Goal: Use online tool/utility: Utilize a website feature to perform a specific function

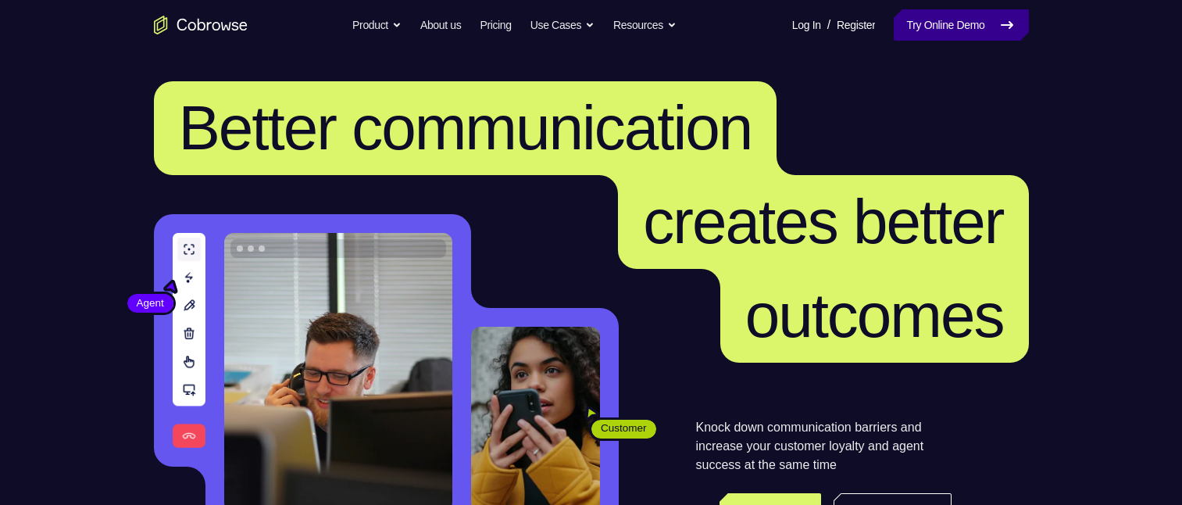
click at [965, 30] on link "Try Online Demo" at bounding box center [961, 24] width 134 height 31
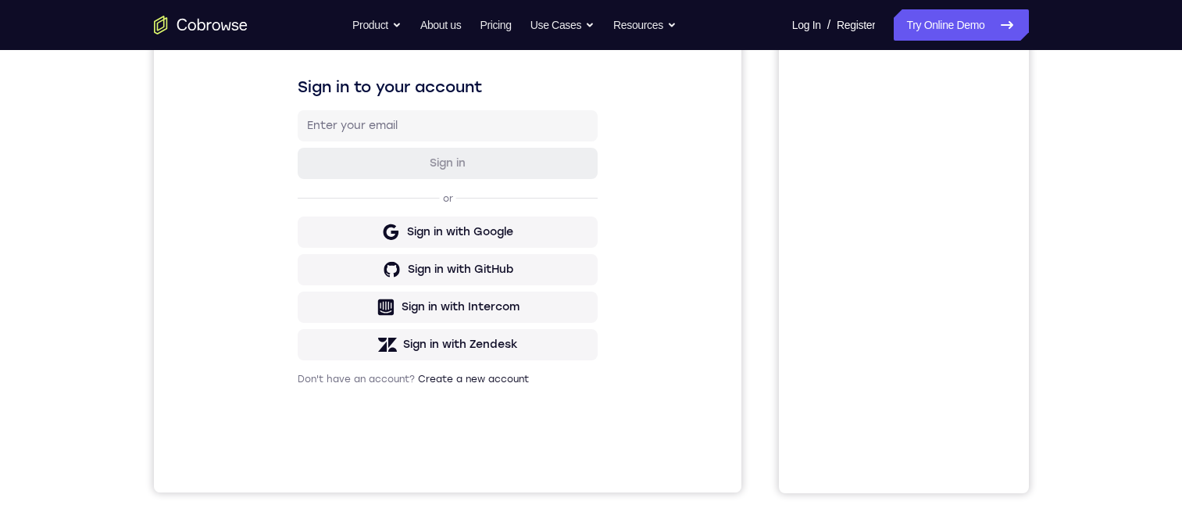
scroll to position [78, 0]
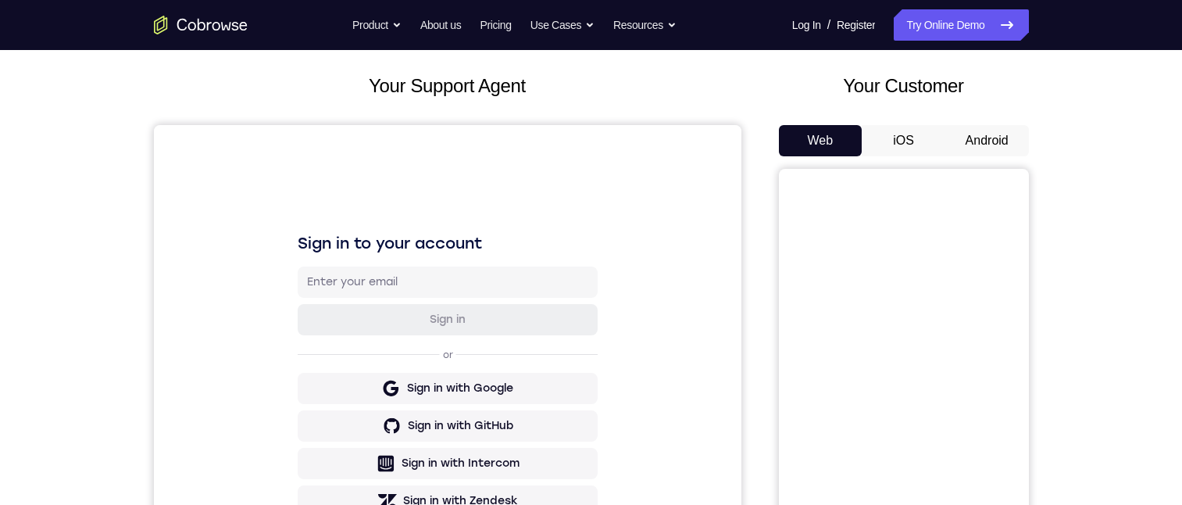
click at [912, 149] on button "iOS" at bounding box center [904, 140] width 84 height 31
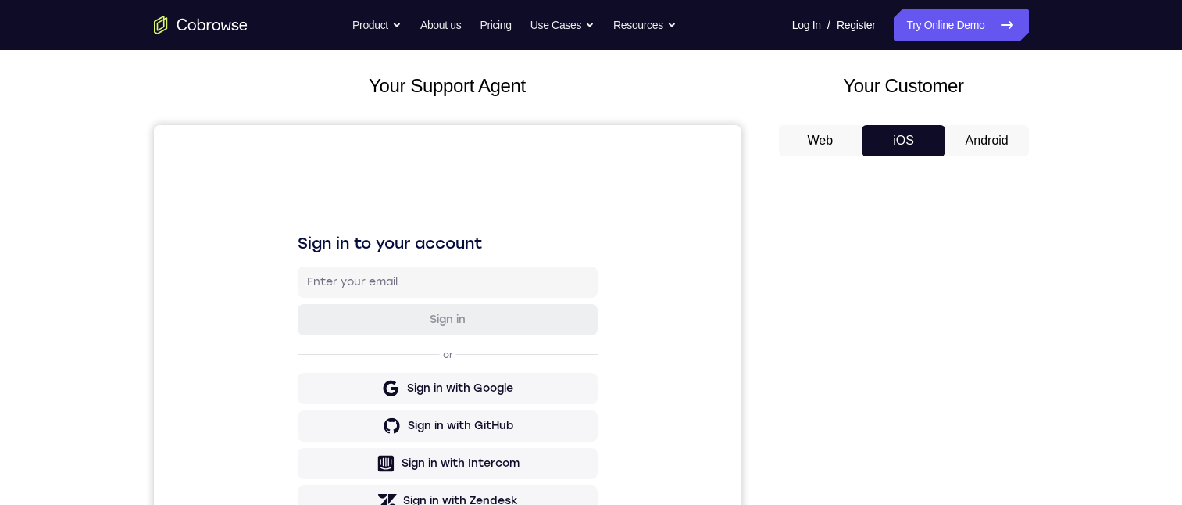
click at [811, 136] on button "Web" at bounding box center [821, 140] width 84 height 31
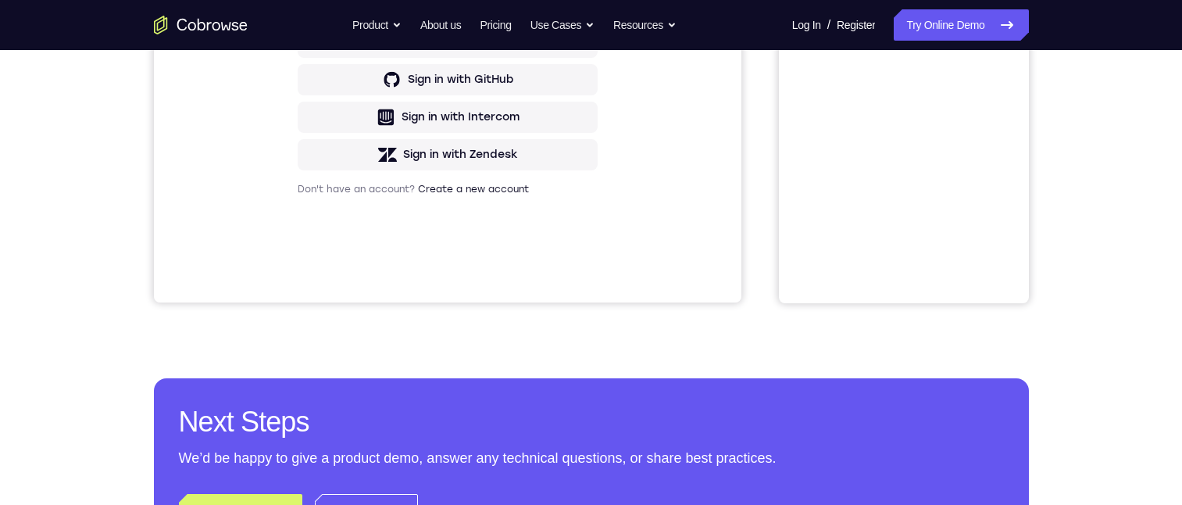
scroll to position [0, 0]
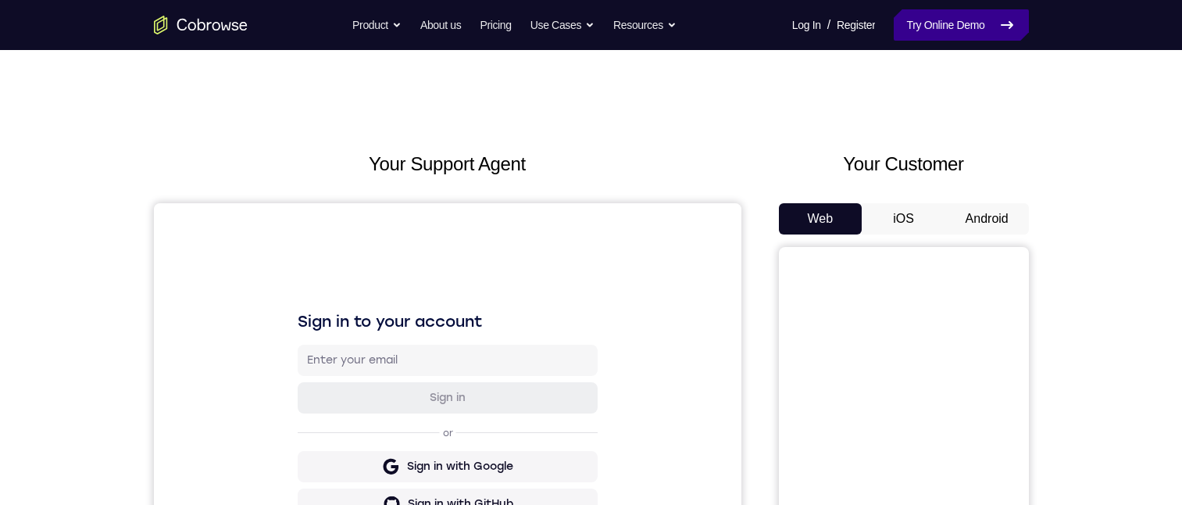
click at [947, 32] on link "Try Online Demo" at bounding box center [961, 24] width 134 height 31
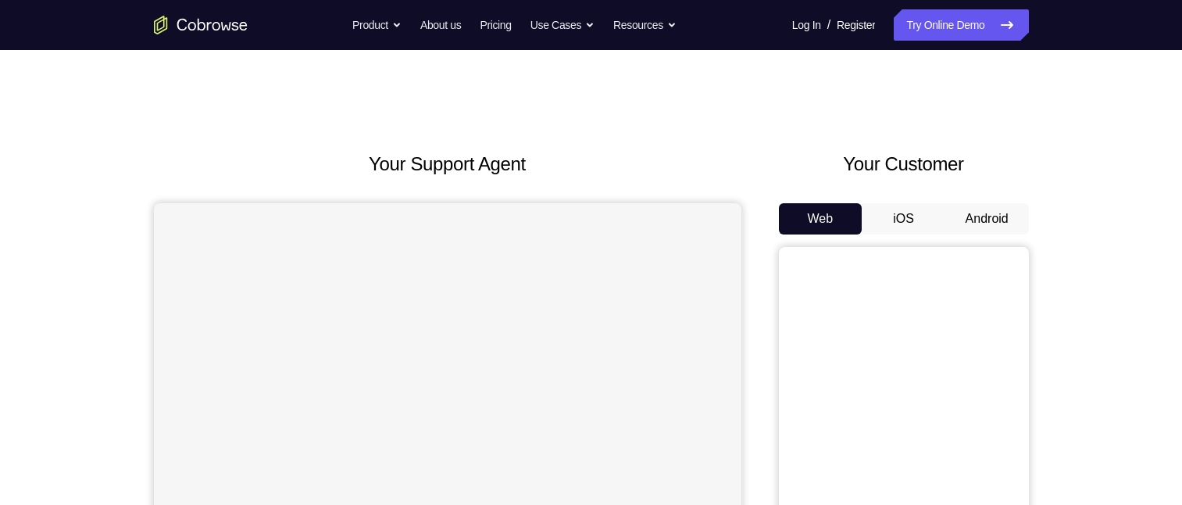
scroll to position [78, 0]
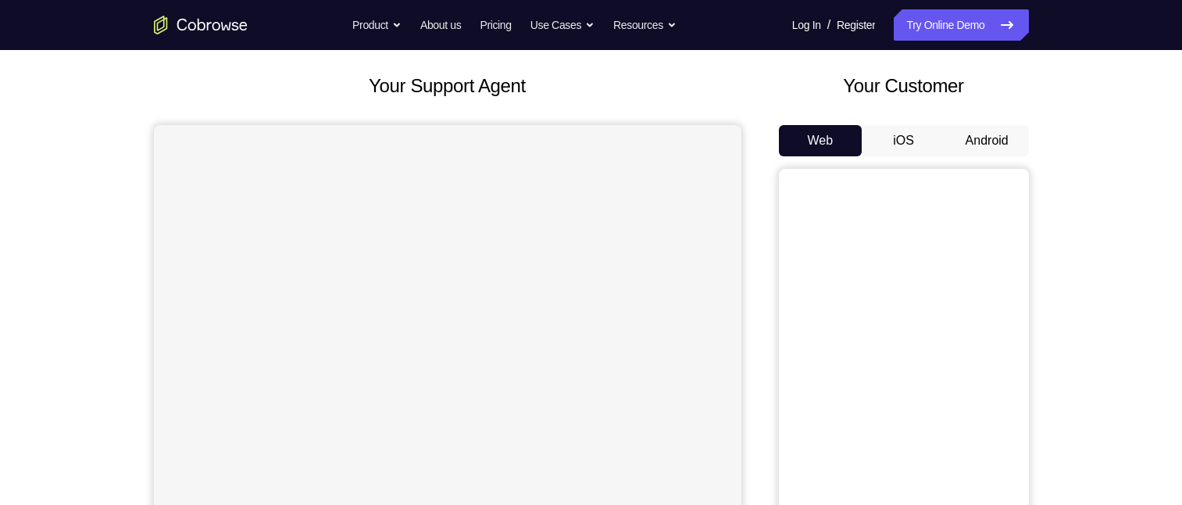
click at [988, 152] on button "Android" at bounding box center [987, 140] width 84 height 31
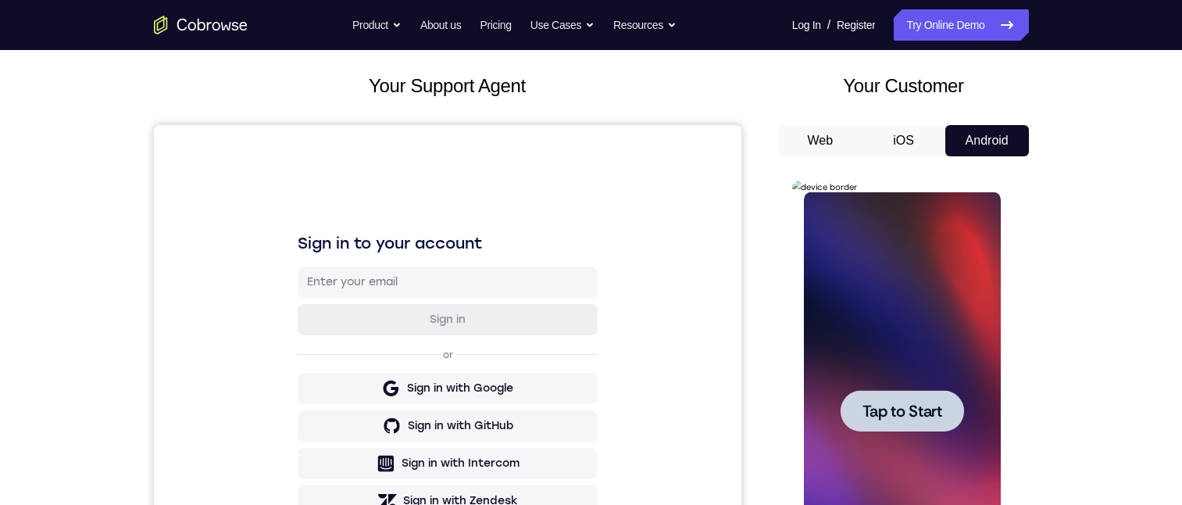
scroll to position [312, 0]
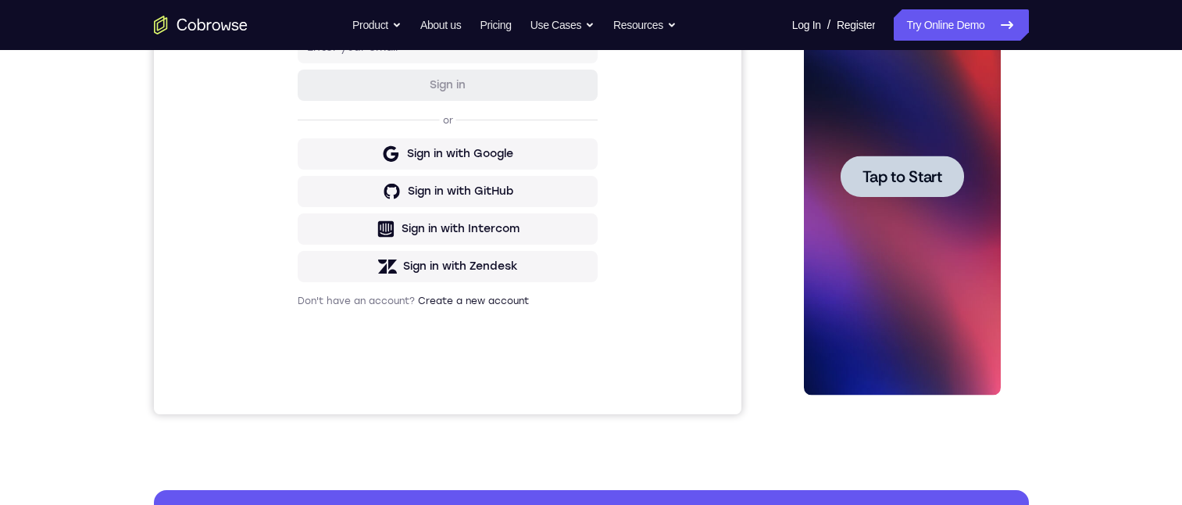
click at [909, 188] on div at bounding box center [901, 175] width 123 height 41
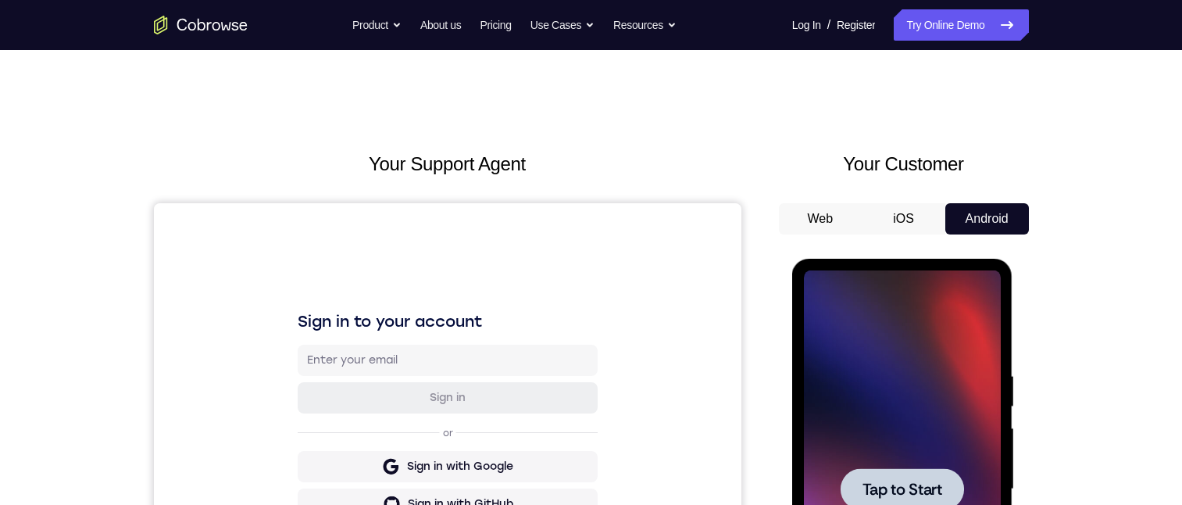
scroll to position [234, 0]
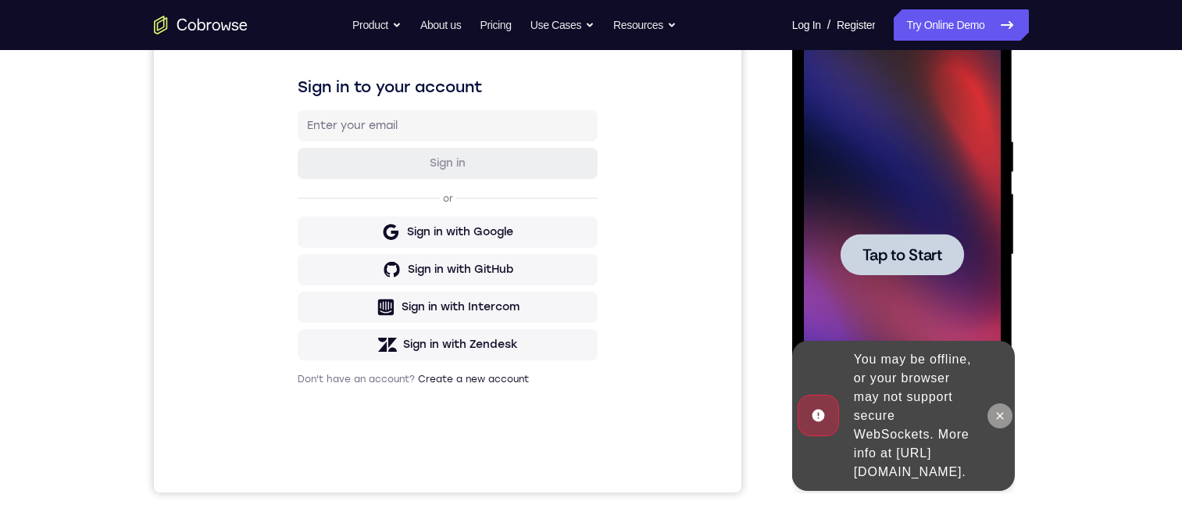
click at [1003, 409] on icon at bounding box center [1000, 415] width 12 height 12
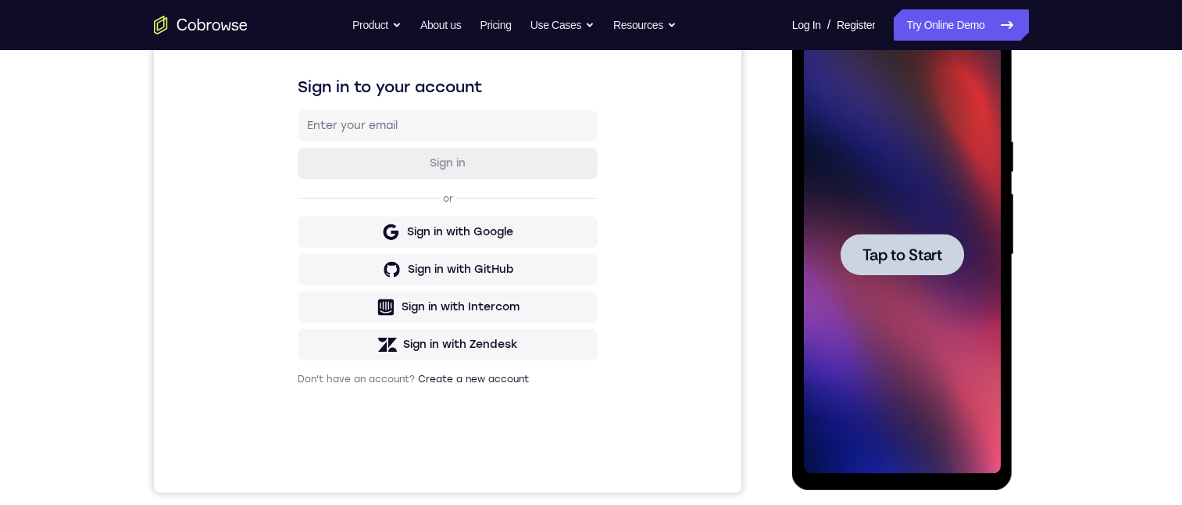
click at [912, 258] on span "Tap to Start" at bounding box center [902, 255] width 80 height 16
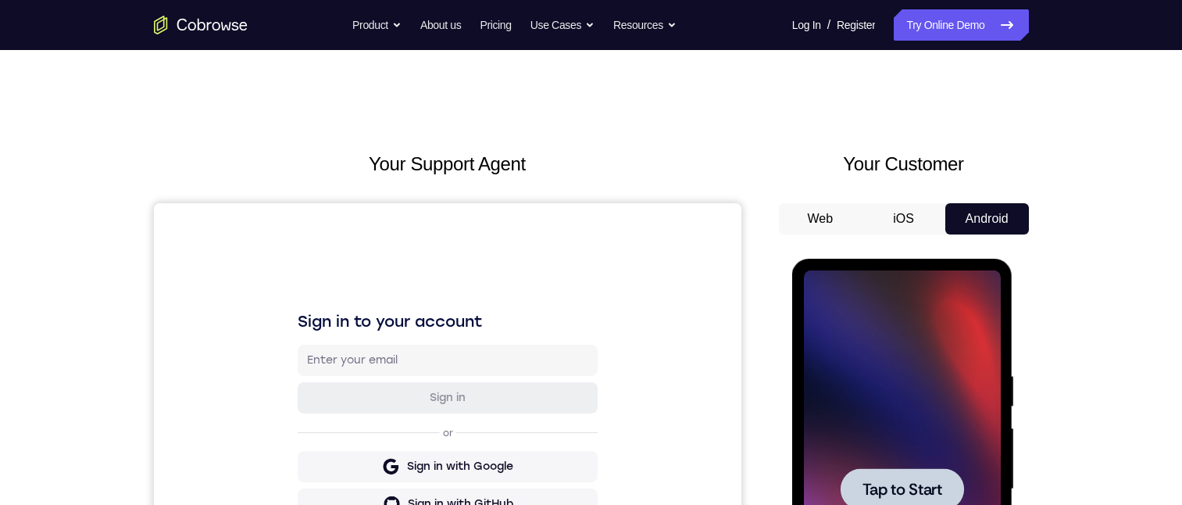
click at [905, 212] on button "iOS" at bounding box center [904, 218] width 84 height 31
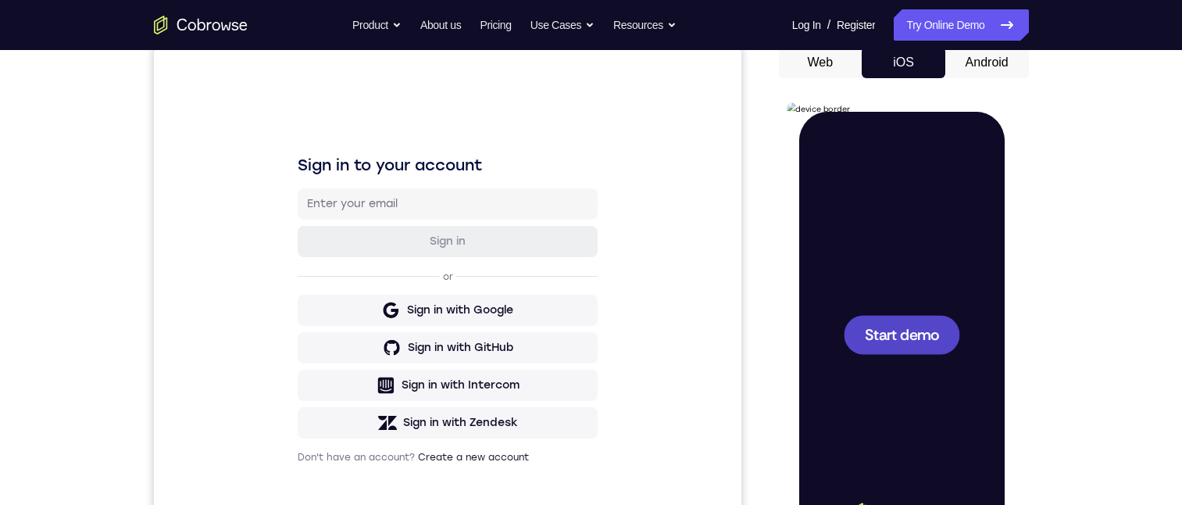
click at [909, 336] on span "Start demo" at bounding box center [901, 334] width 74 height 15
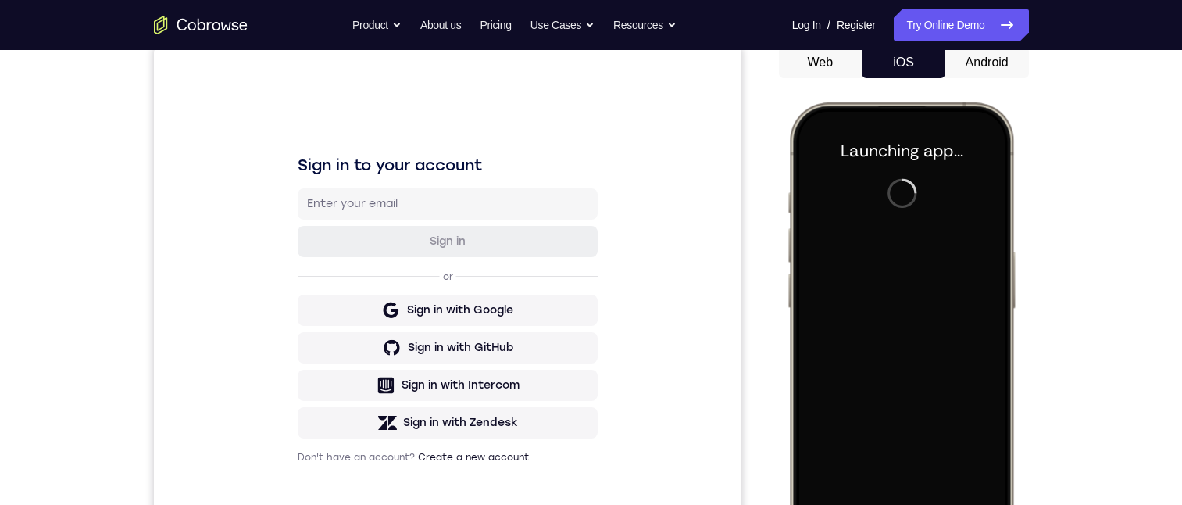
scroll to position [312, 0]
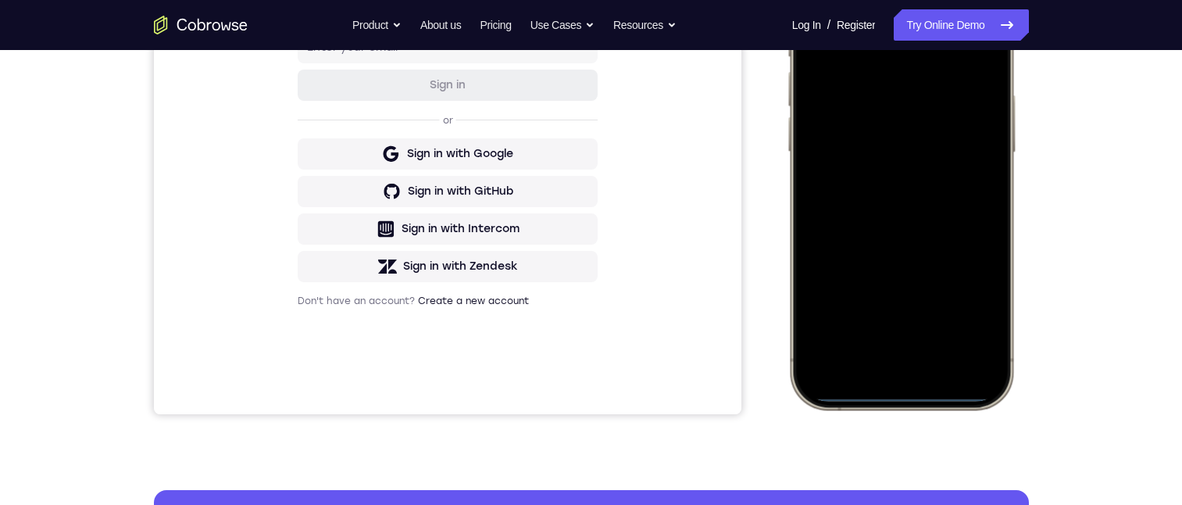
drag, startPoint x: 898, startPoint y: 394, endPoint x: 886, endPoint y: 338, distance: 56.8
click at [887, 340] on div at bounding box center [900, 178] width 205 height 446
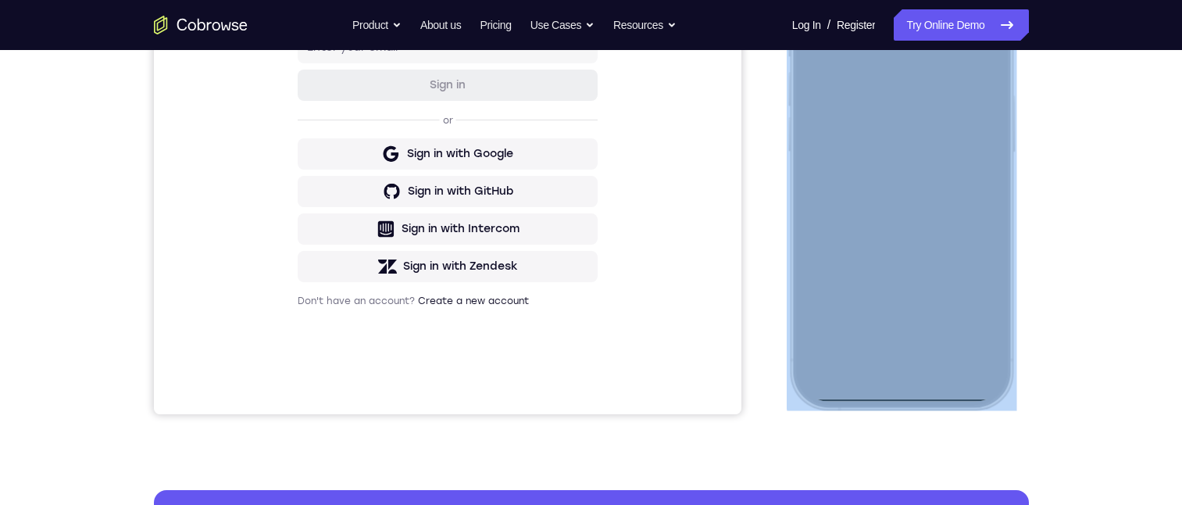
drag, startPoint x: 902, startPoint y: 402, endPoint x: 880, endPoint y: 237, distance: 167.1
click at [880, 237] on div at bounding box center [901, 178] width 230 height 464
click at [905, 396] on div at bounding box center [900, 178] width 205 height 446
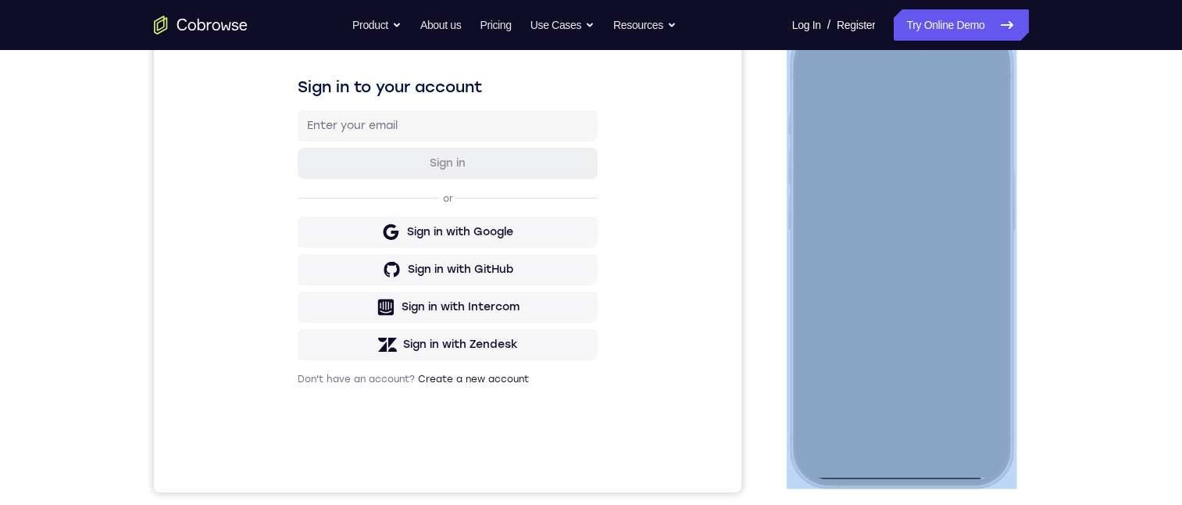
scroll to position [156, 0]
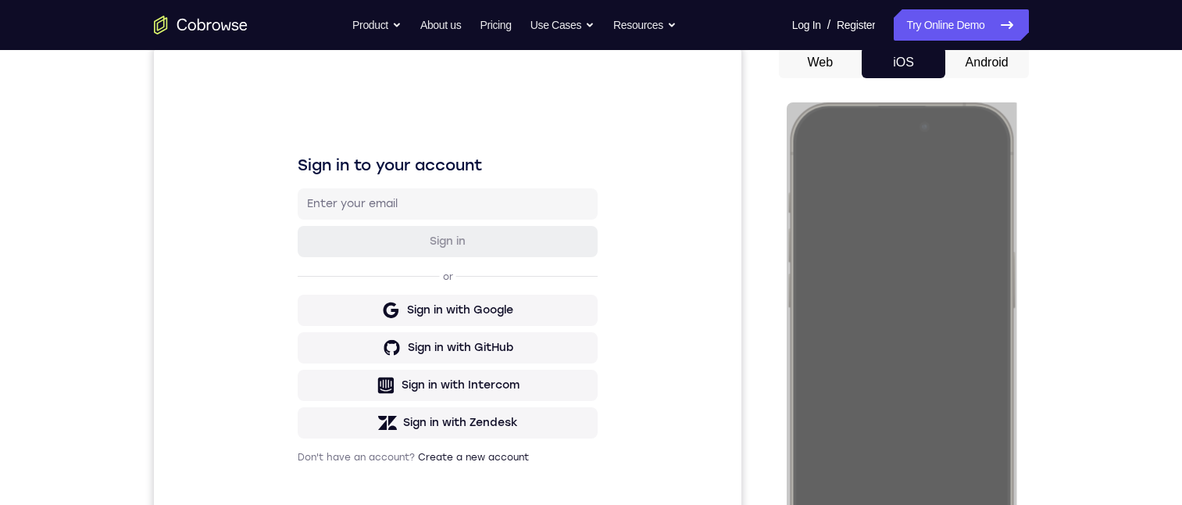
drag, startPoint x: 982, startPoint y: 61, endPoint x: 188, endPoint y: 1, distance: 795.9
click at [982, 61] on button "Android" at bounding box center [987, 62] width 84 height 31
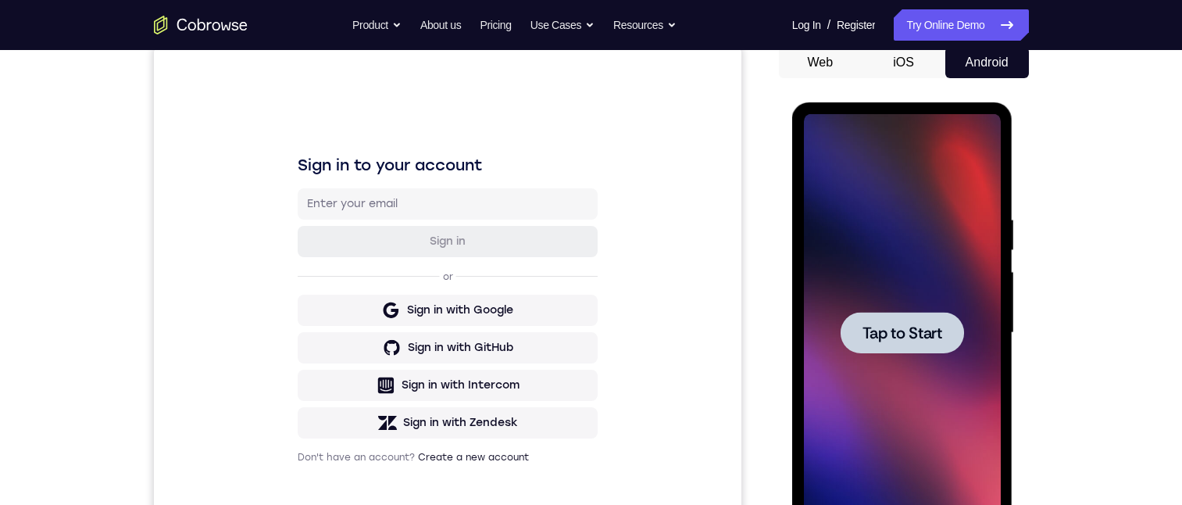
click at [895, 334] on span "Tap to Start" at bounding box center [902, 333] width 80 height 16
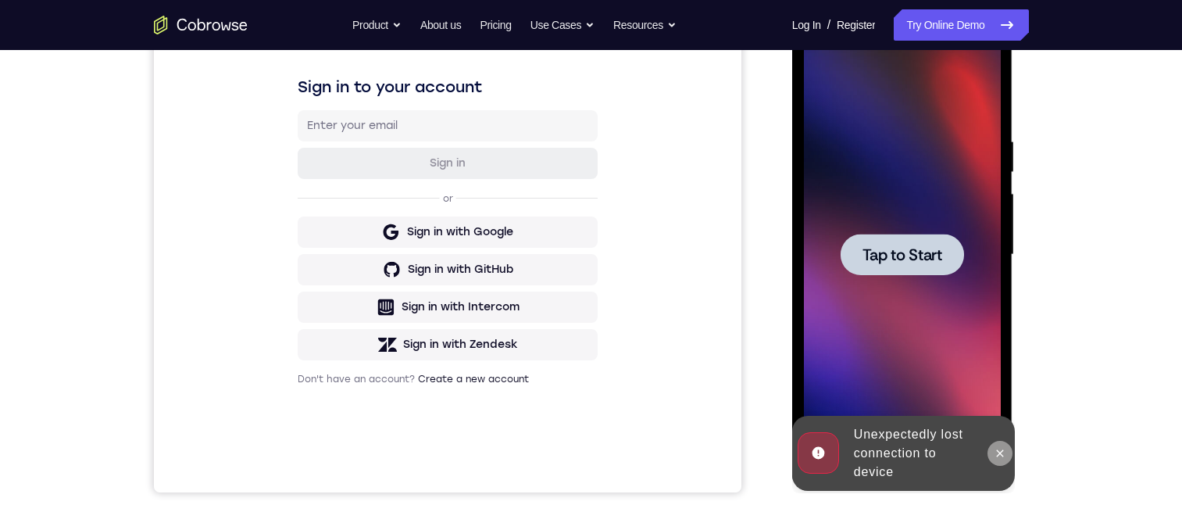
click at [1001, 451] on icon at bounding box center [1000, 452] width 7 height 7
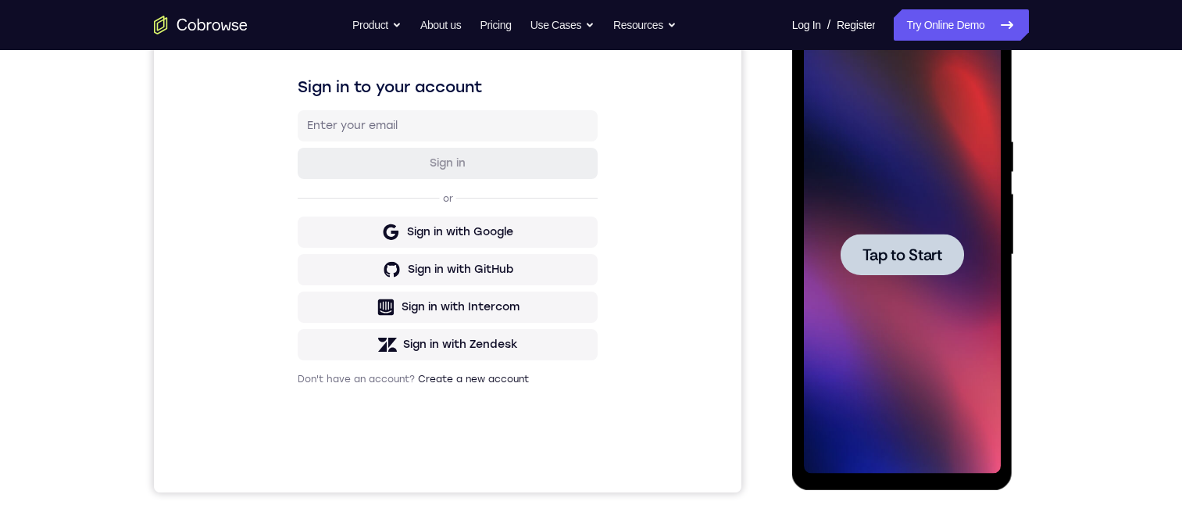
click at [881, 268] on div at bounding box center [901, 254] width 123 height 41
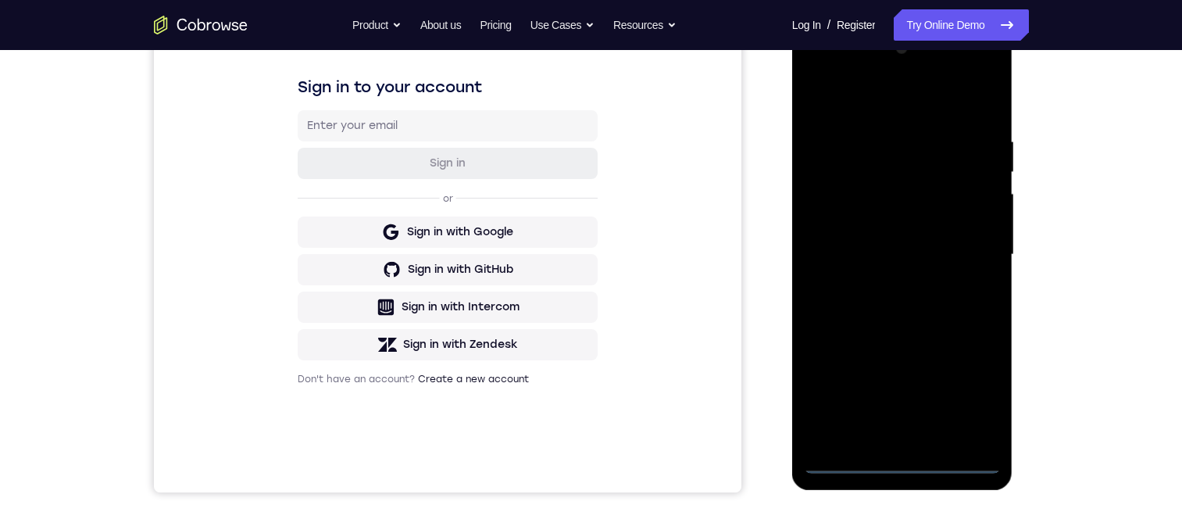
click at [901, 459] on div at bounding box center [902, 254] width 197 height 437
drag, startPoint x: 897, startPoint y: 359, endPoint x: 959, endPoint y: 369, distance: 63.3
click at [901, 319] on div at bounding box center [902, 254] width 197 height 437
click at [975, 398] on div at bounding box center [902, 254] width 197 height 437
click at [819, 71] on div at bounding box center [902, 254] width 197 height 437
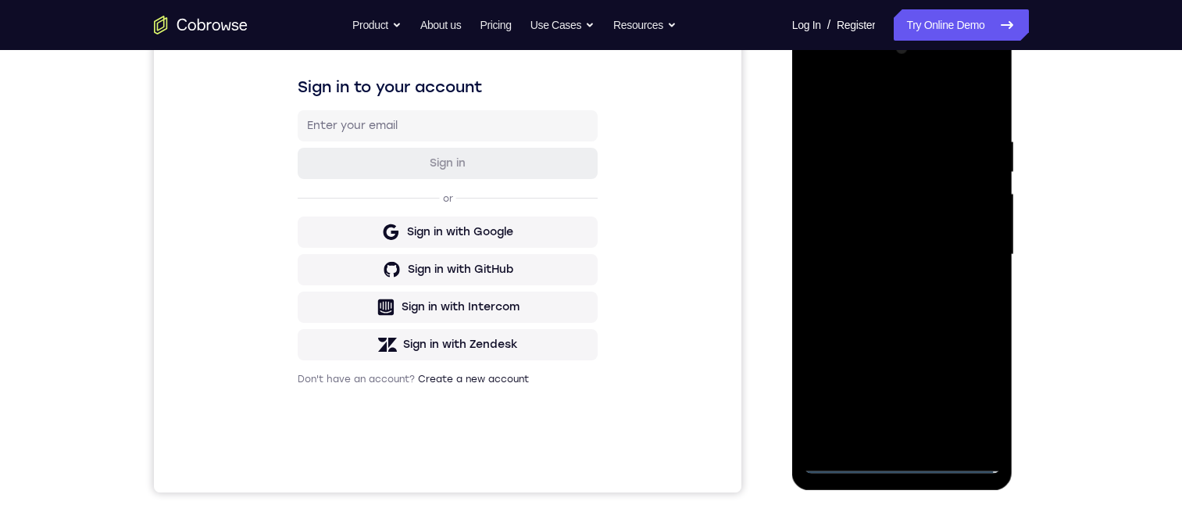
click at [971, 249] on div at bounding box center [902, 254] width 197 height 437
click at [880, 283] on div at bounding box center [902, 254] width 197 height 437
click at [887, 282] on div at bounding box center [902, 254] width 197 height 437
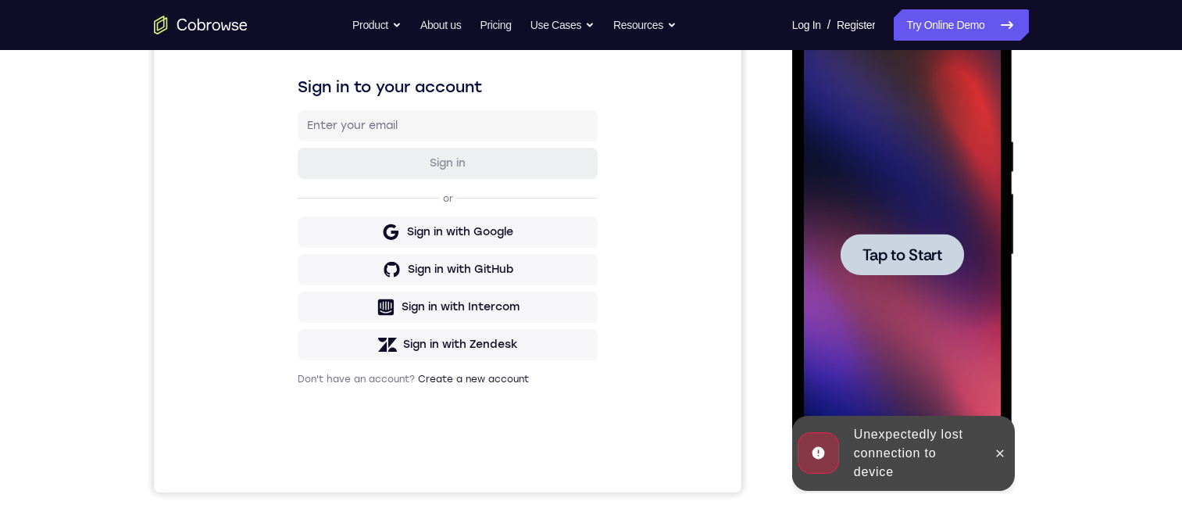
click at [1002, 451] on icon at bounding box center [1000, 453] width 12 height 12
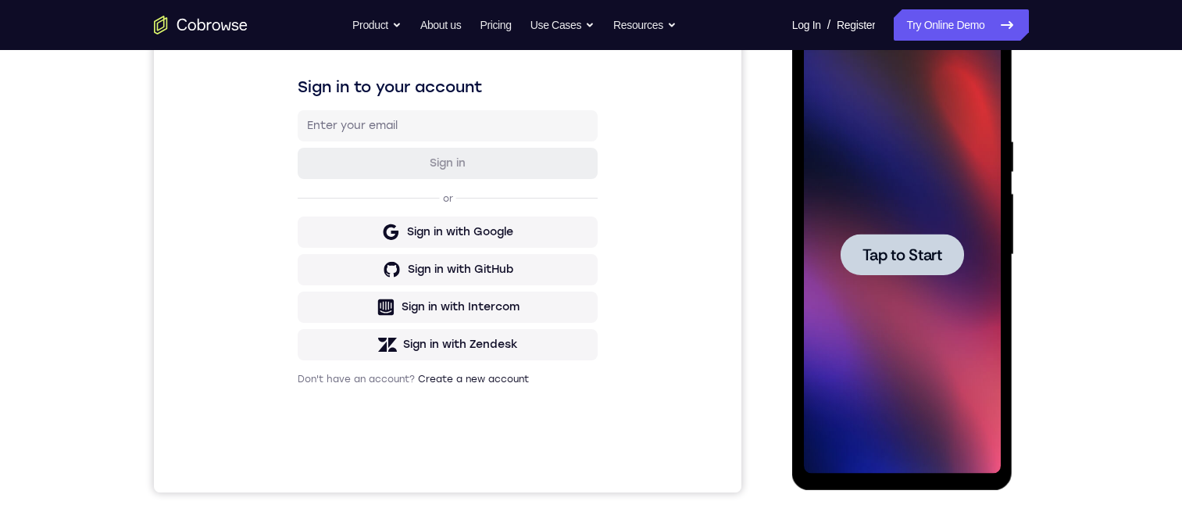
click at [890, 270] on div at bounding box center [901, 254] width 123 height 41
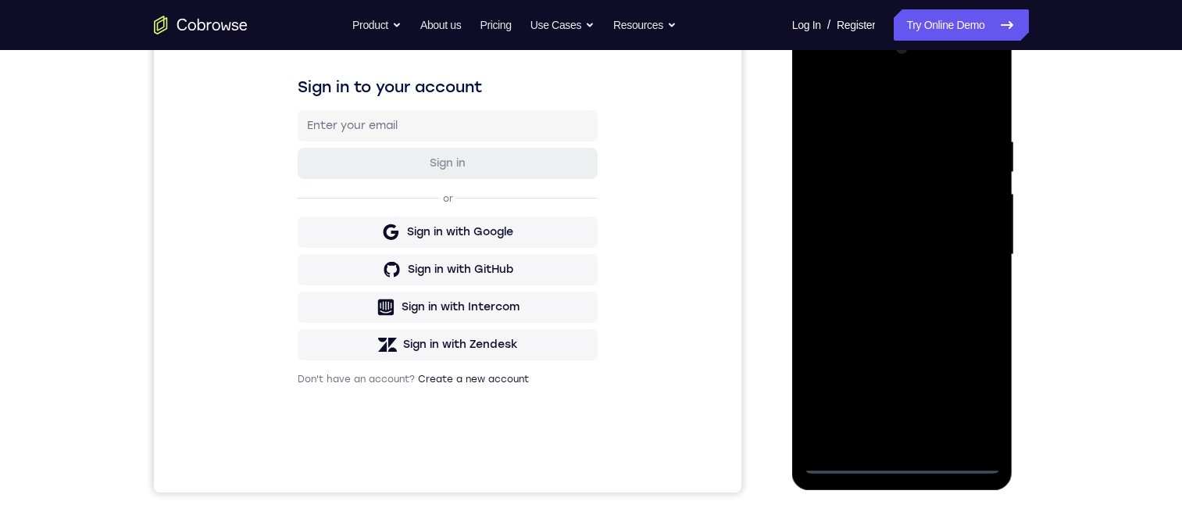
click at [897, 462] on div at bounding box center [902, 254] width 197 height 437
click at [904, 465] on div at bounding box center [902, 254] width 197 height 437
click at [972, 390] on div at bounding box center [902, 254] width 197 height 437
click at [819, 68] on div at bounding box center [902, 254] width 197 height 437
click at [969, 254] on div at bounding box center [902, 254] width 197 height 437
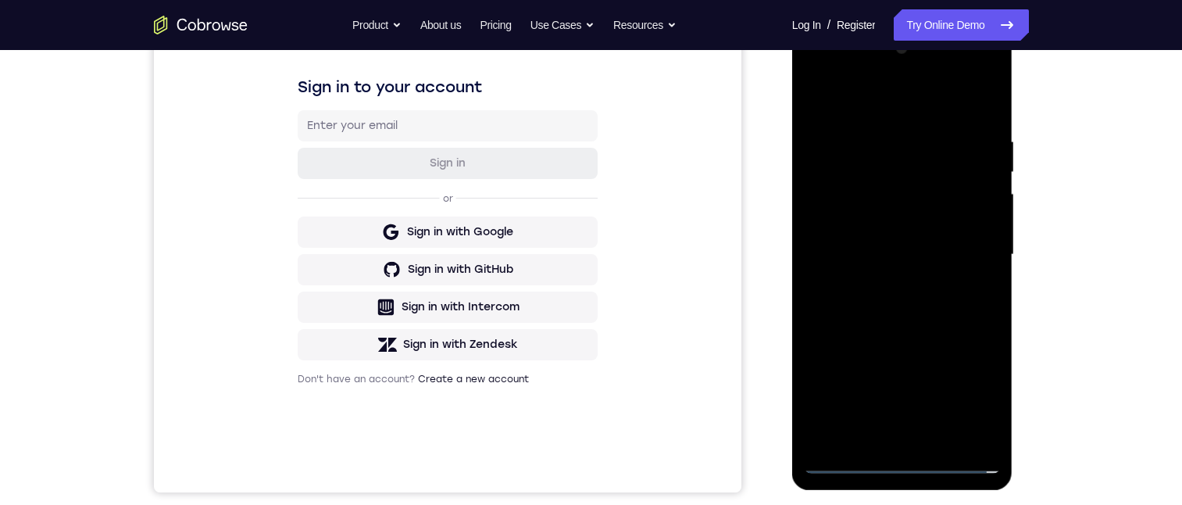
click at [883, 284] on div at bounding box center [902, 254] width 197 height 437
click at [869, 241] on div at bounding box center [902, 254] width 197 height 437
click at [848, 223] on div at bounding box center [902, 254] width 197 height 437
click at [902, 252] on div at bounding box center [902, 254] width 197 height 437
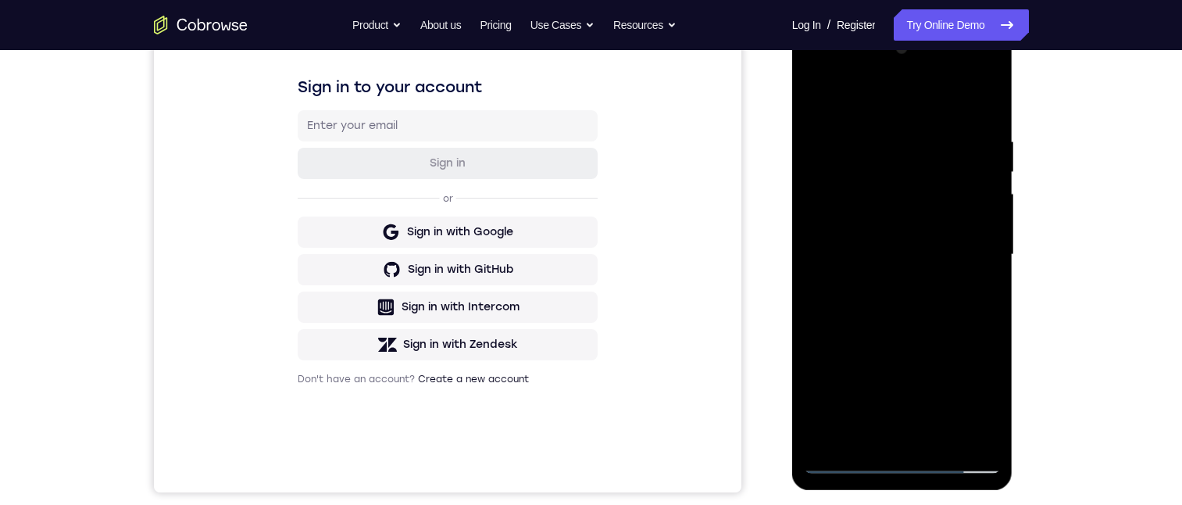
click at [908, 309] on div at bounding box center [902, 254] width 197 height 437
click at [813, 93] on div at bounding box center [902, 254] width 197 height 437
click at [844, 462] on div at bounding box center [902, 254] width 197 height 437
click at [873, 237] on div at bounding box center [902, 254] width 197 height 437
click at [843, 460] on div at bounding box center [902, 254] width 197 height 437
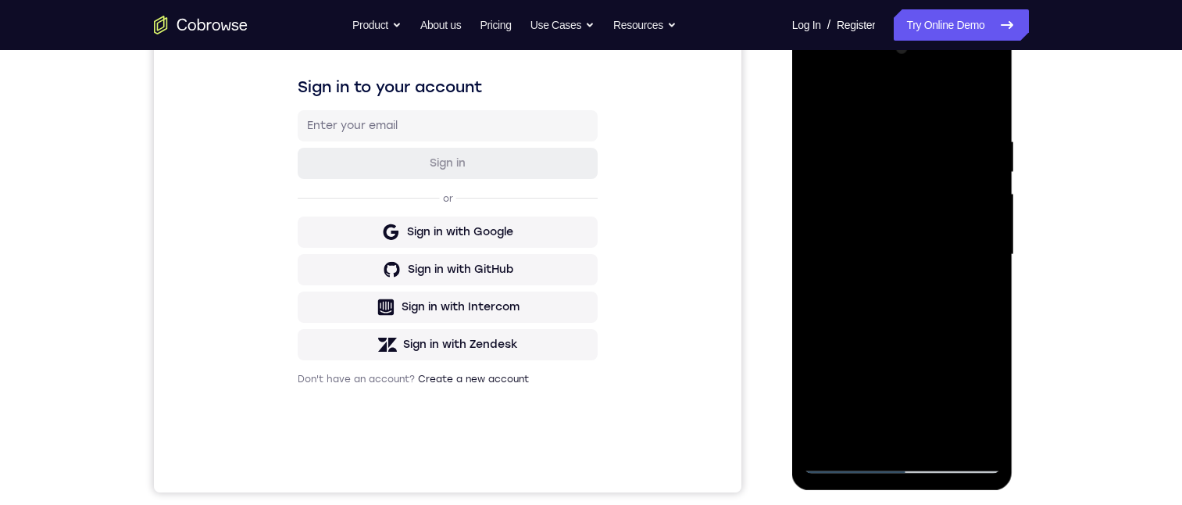
click at [843, 460] on div at bounding box center [902, 254] width 197 height 437
click at [901, 436] on div at bounding box center [902, 254] width 197 height 437
click at [990, 96] on div at bounding box center [902, 254] width 197 height 437
click at [987, 96] on div at bounding box center [902, 254] width 197 height 437
click at [825, 439] on div at bounding box center [902, 254] width 197 height 437
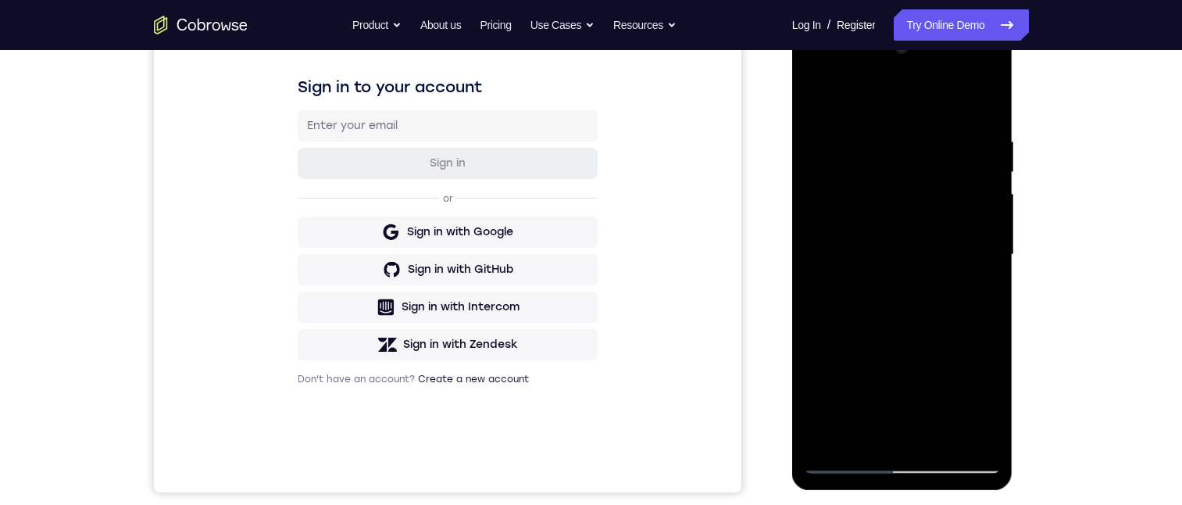
click at [825, 439] on div at bounding box center [902, 254] width 197 height 437
click at [838, 462] on div at bounding box center [902, 254] width 197 height 437
click at [906, 267] on div at bounding box center [902, 254] width 197 height 437
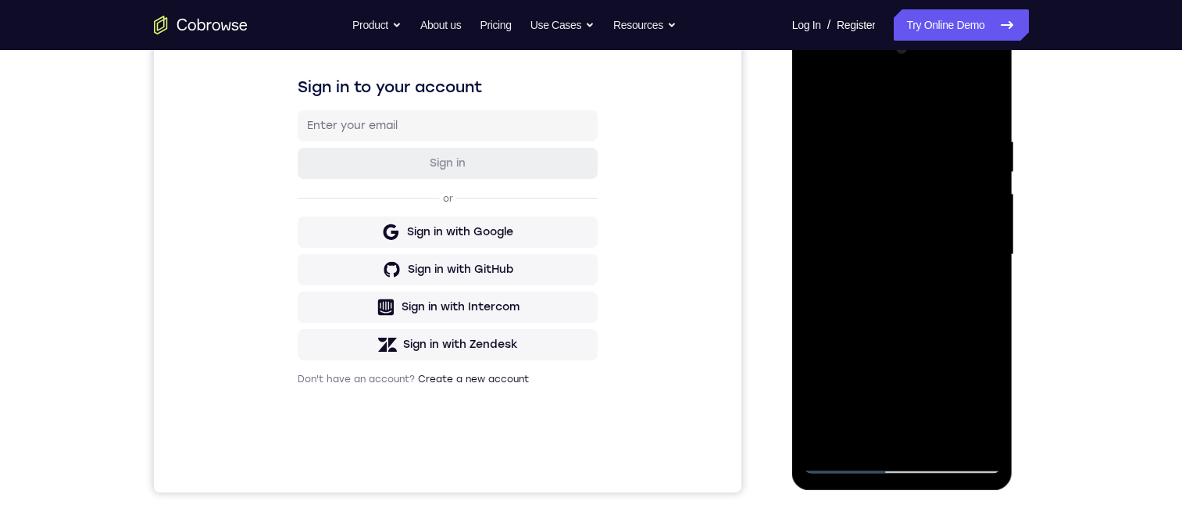
click at [906, 255] on div at bounding box center [902, 254] width 197 height 437
click at [905, 255] on div at bounding box center [902, 254] width 197 height 437
click at [897, 441] on div at bounding box center [902, 254] width 197 height 437
drag, startPoint x: 928, startPoint y: 416, endPoint x: 884, endPoint y: 77, distance: 341.8
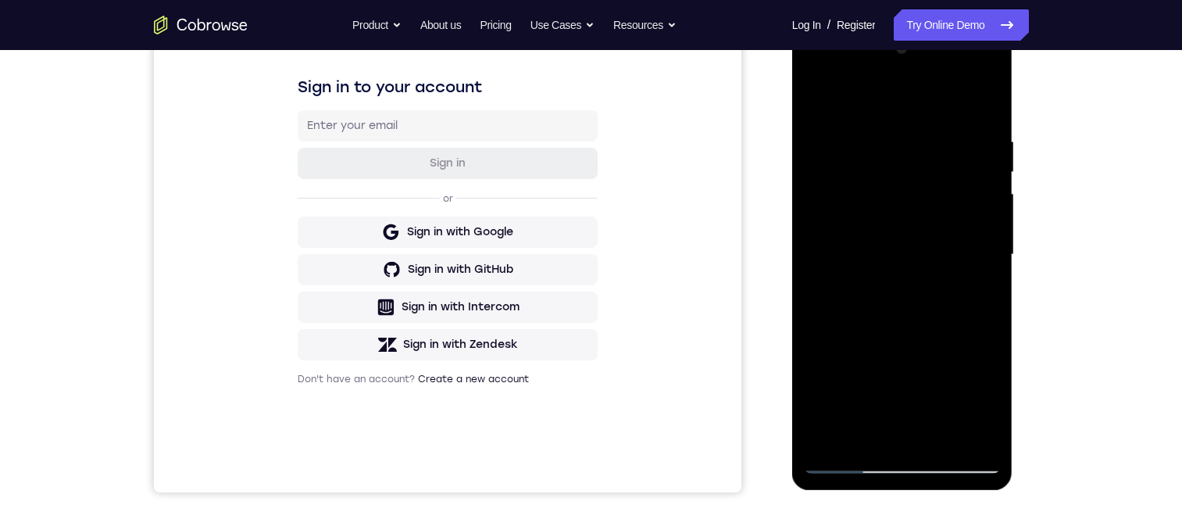
click at [884, 77] on div at bounding box center [902, 254] width 197 height 437
drag, startPoint x: 909, startPoint y: 418, endPoint x: 944, endPoint y: 127, distance: 292.6
click at [942, 128] on div at bounding box center [902, 254] width 197 height 437
drag, startPoint x: 931, startPoint y: 301, endPoint x: 947, endPoint y: 127, distance: 174.1
click at [942, 134] on div at bounding box center [902, 254] width 197 height 437
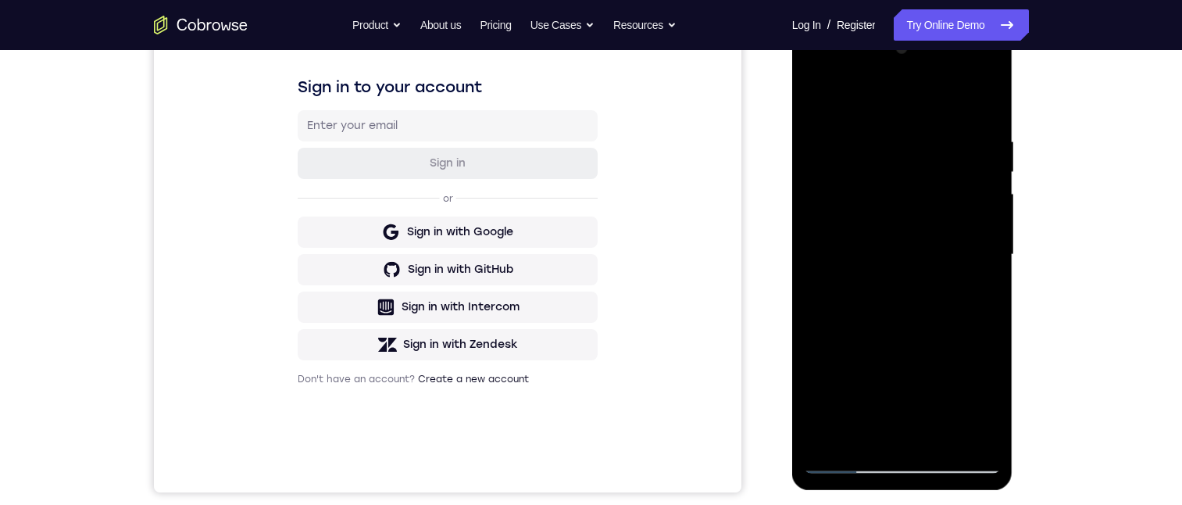
click at [825, 432] on div at bounding box center [902, 254] width 197 height 437
click at [823, 434] on div at bounding box center [902, 254] width 197 height 437
click at [846, 464] on div at bounding box center [902, 254] width 197 height 437
click at [913, 309] on div at bounding box center [902, 254] width 197 height 437
click at [893, 262] on div at bounding box center [902, 254] width 197 height 437
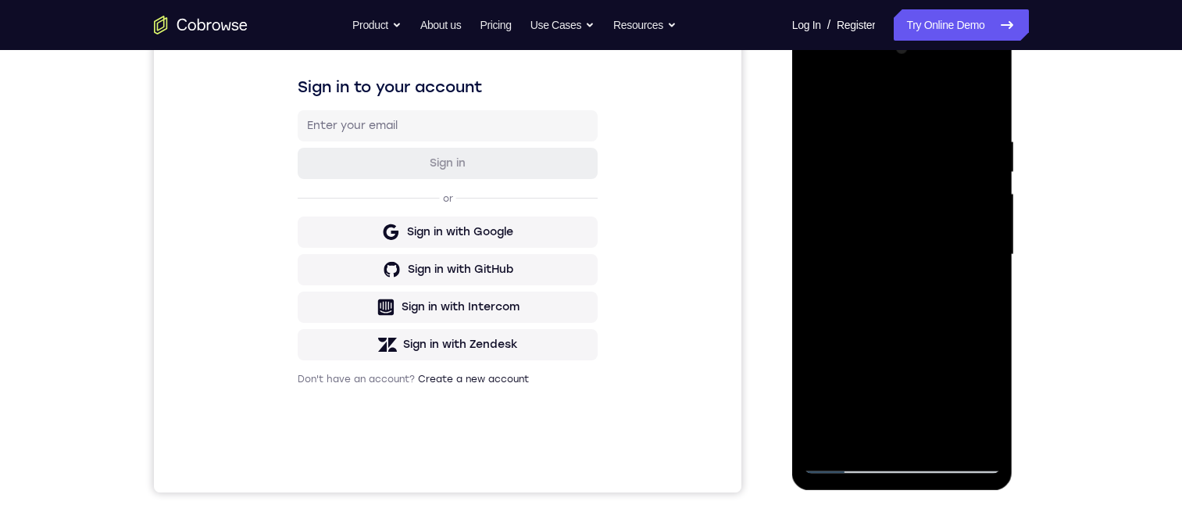
click at [855, 173] on div at bounding box center [902, 254] width 197 height 437
click at [831, 178] on div at bounding box center [902, 254] width 197 height 437
click at [907, 209] on div at bounding box center [902, 254] width 197 height 437
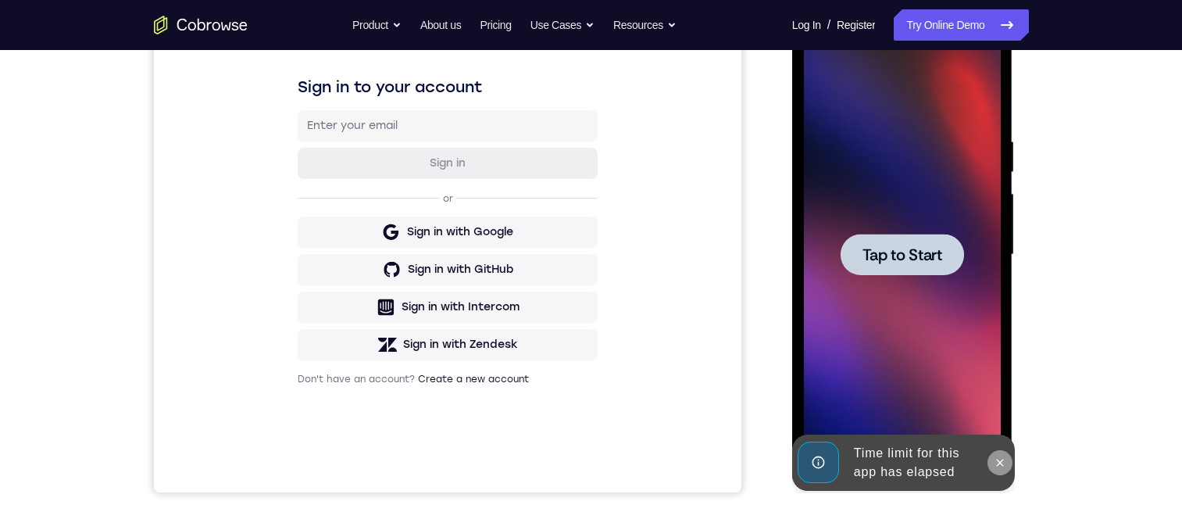
click at [1001, 459] on icon at bounding box center [1000, 462] width 7 height 7
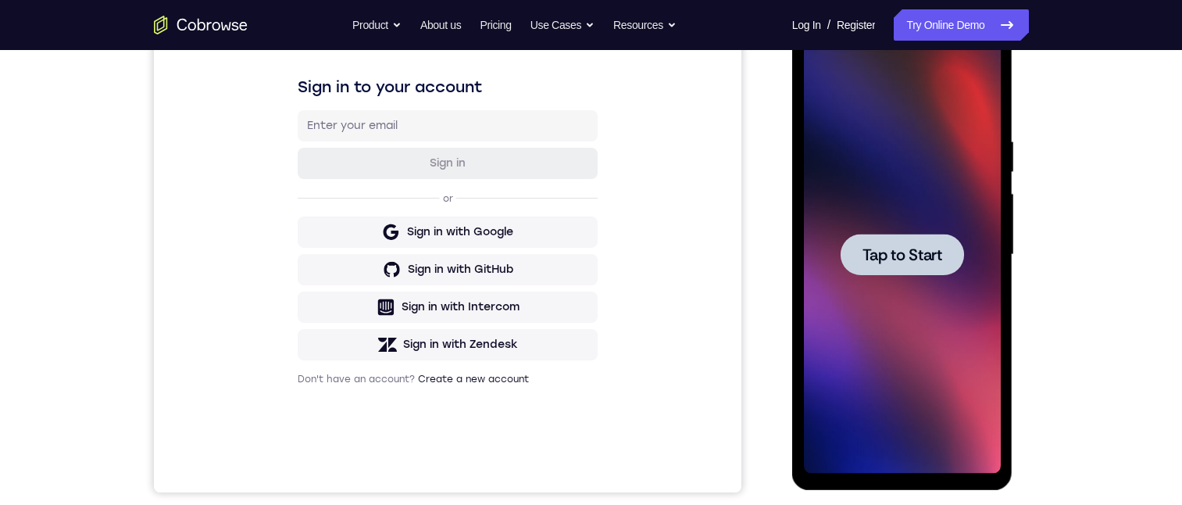
click at [903, 257] on span "Tap to Start" at bounding box center [902, 255] width 80 height 16
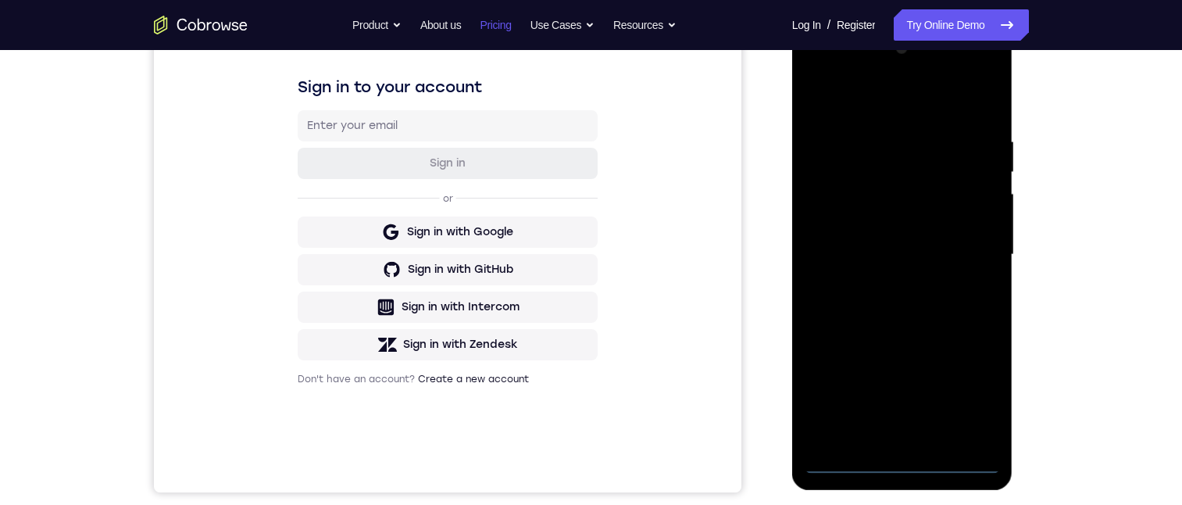
scroll to position [0, 0]
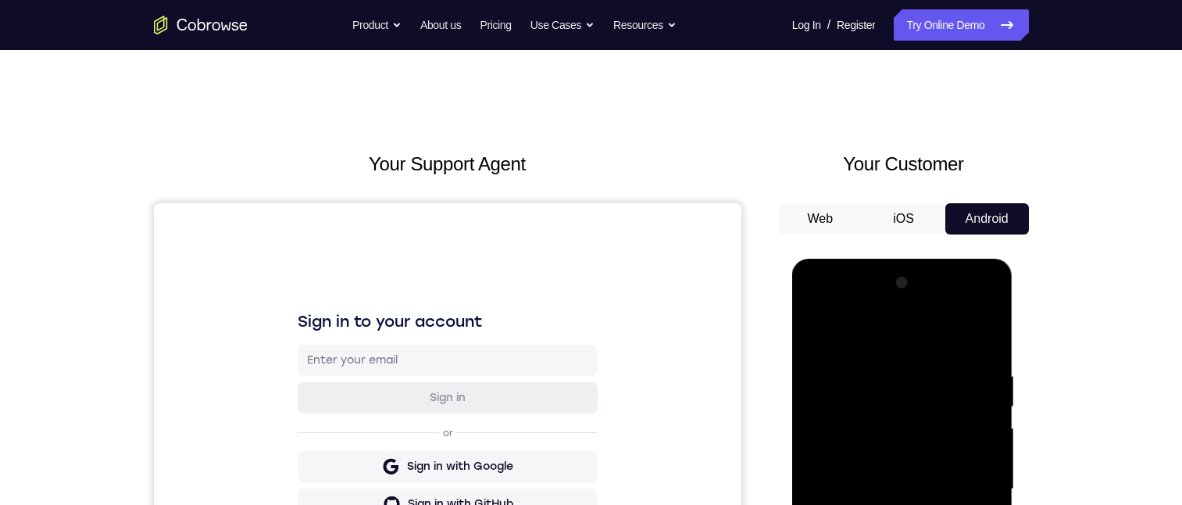
click at [900, 504] on div at bounding box center [902, 488] width 197 height 437
drag, startPoint x: 955, startPoint y: 593, endPoint x: 955, endPoint y: 583, distance: 9.4
click at [955, 504] on div at bounding box center [902, 488] width 197 height 437
drag, startPoint x: 1013, startPoint y: 464, endPoint x: 1012, endPoint y: 593, distance: 128.9
click at [1015, 412] on html "Online web based iOS Simulators and Android Emulators. Run iPhone, iPad, Mobile…" at bounding box center [903, 493] width 223 height 469
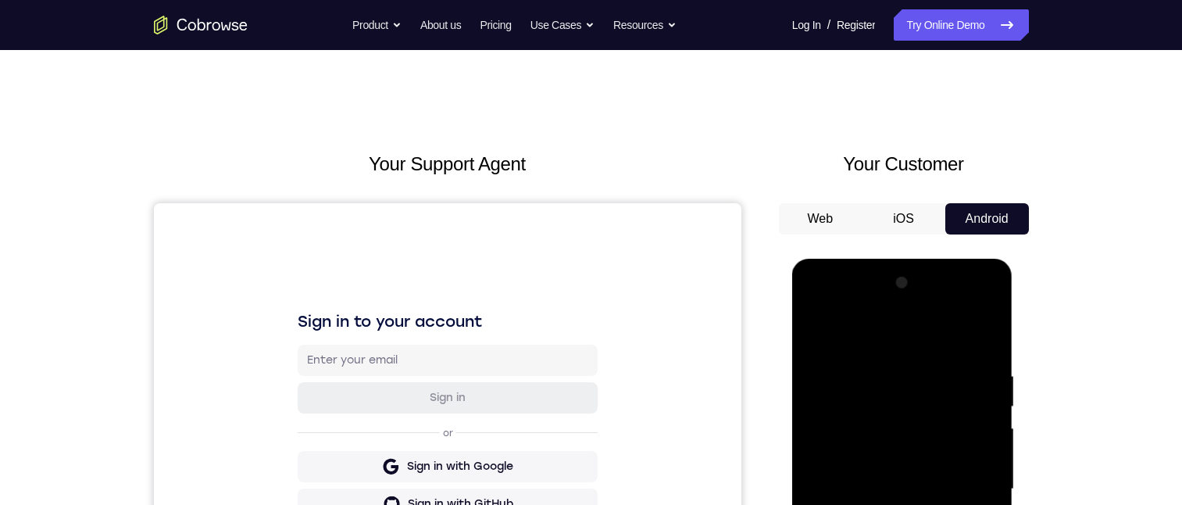
scroll to position [312, 0]
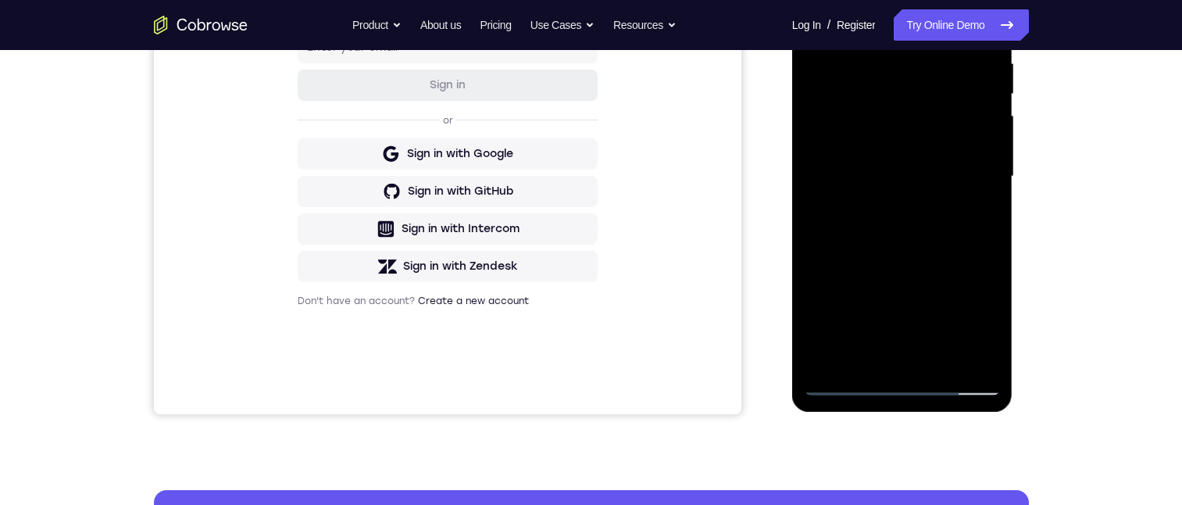
click at [831, 271] on div at bounding box center [902, 176] width 197 height 437
click at [851, 391] on div at bounding box center [902, 176] width 197 height 437
click at [833, 105] on div at bounding box center [902, 176] width 197 height 437
click at [840, 380] on div at bounding box center [902, 176] width 197 height 437
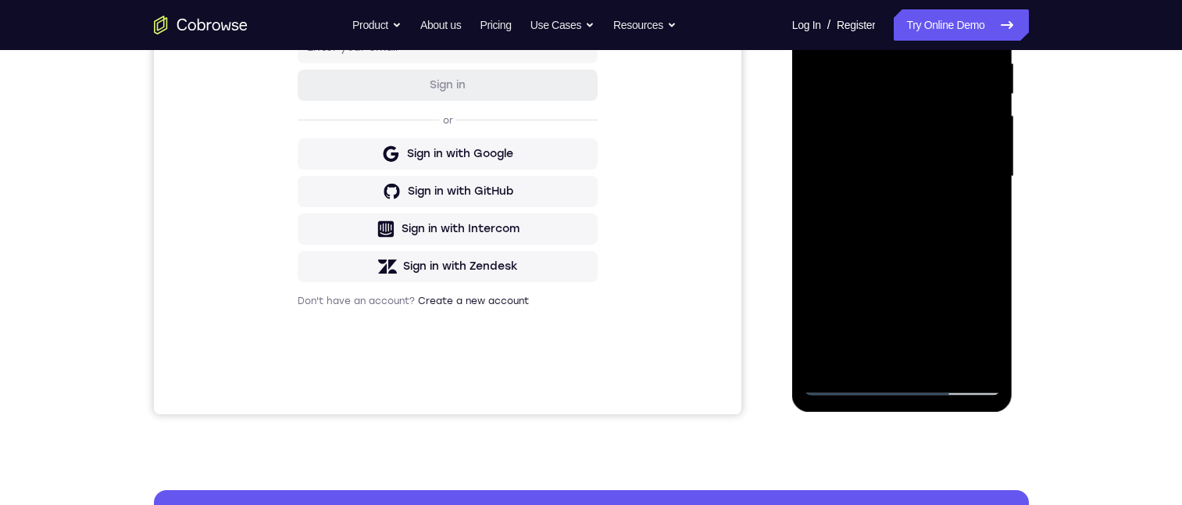
click at [902, 382] on div at bounding box center [902, 176] width 197 height 437
drag, startPoint x: 897, startPoint y: 277, endPoint x: 971, endPoint y: -27, distance: 312.8
click at [982, 0] on div at bounding box center [902, 179] width 221 height 466
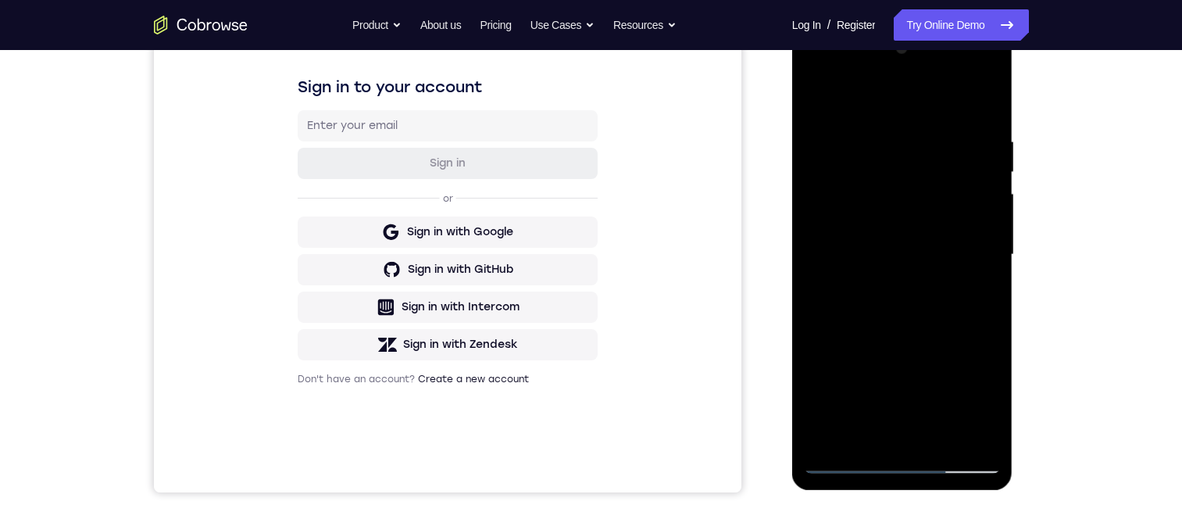
click at [925, 122] on div at bounding box center [902, 254] width 197 height 437
click at [818, 68] on div at bounding box center [902, 254] width 197 height 437
click at [963, 246] on div at bounding box center [902, 254] width 197 height 437
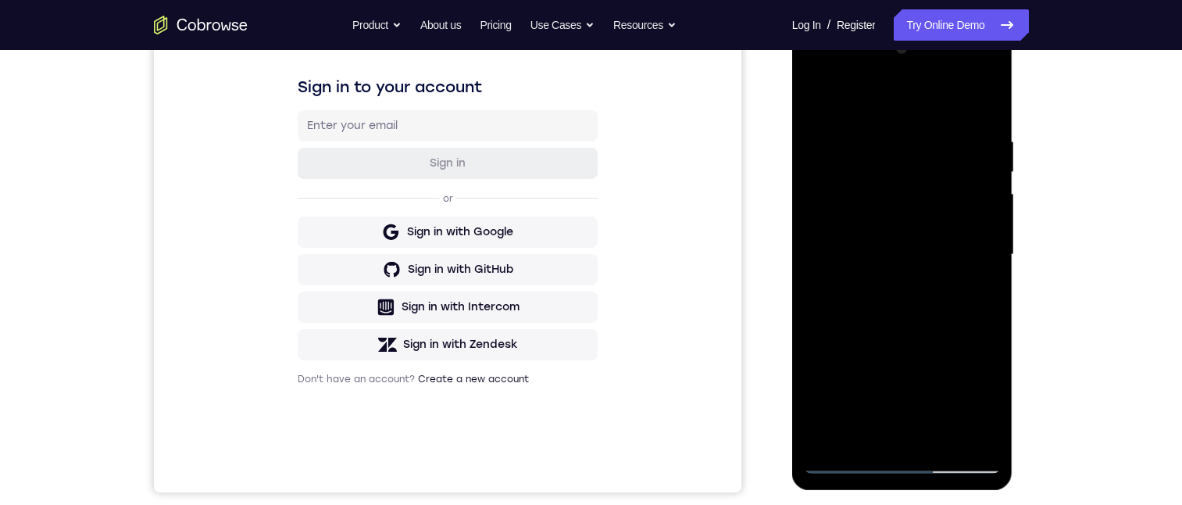
click at [893, 261] on div at bounding box center [902, 254] width 197 height 437
click at [903, 263] on div at bounding box center [902, 254] width 197 height 437
click at [900, 259] on div at bounding box center [902, 254] width 197 height 437
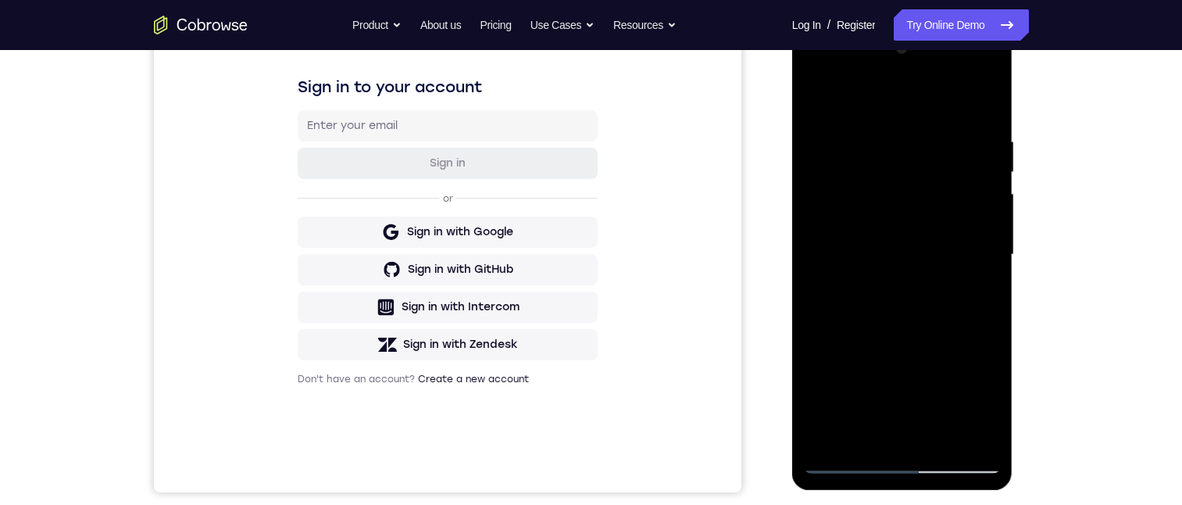
drag, startPoint x: 908, startPoint y: 259, endPoint x: 1726, endPoint y: 55, distance: 843.6
click at [908, 259] on div at bounding box center [902, 254] width 197 height 437
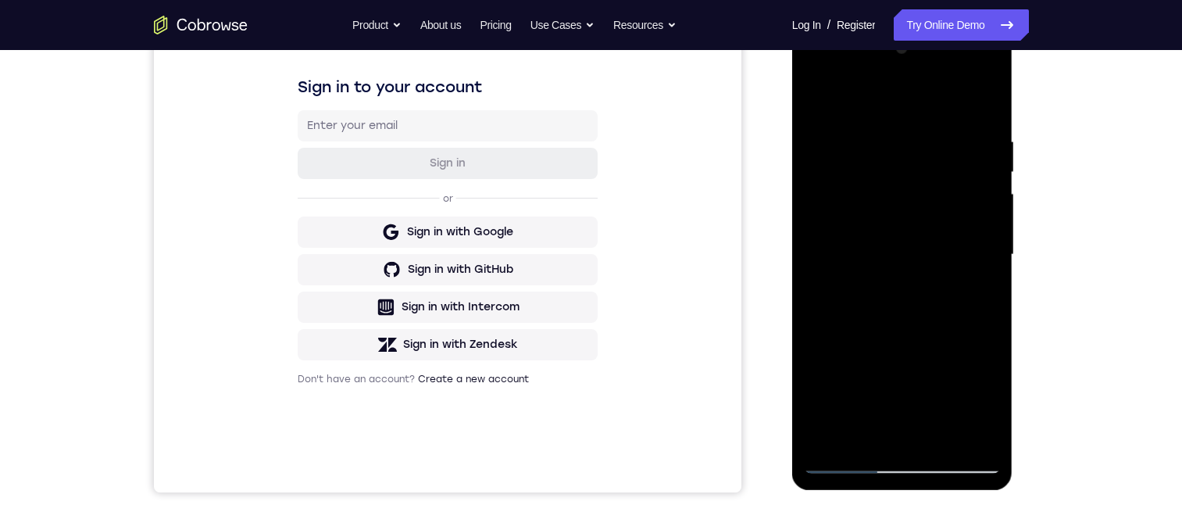
click at [908, 259] on div at bounding box center [902, 254] width 197 height 437
